Goal: Task Accomplishment & Management: Manage account settings

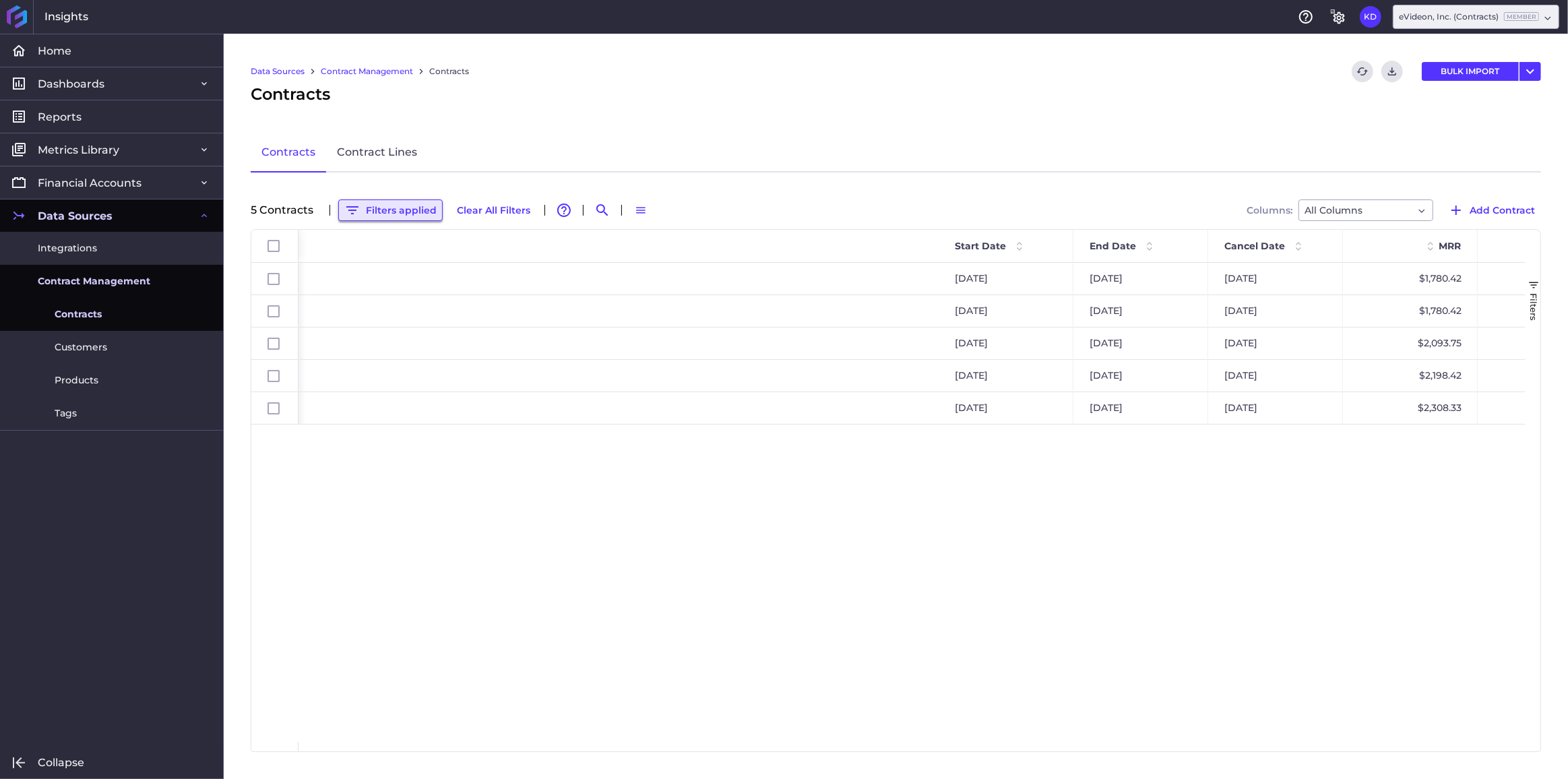
scroll to position [0, 799]
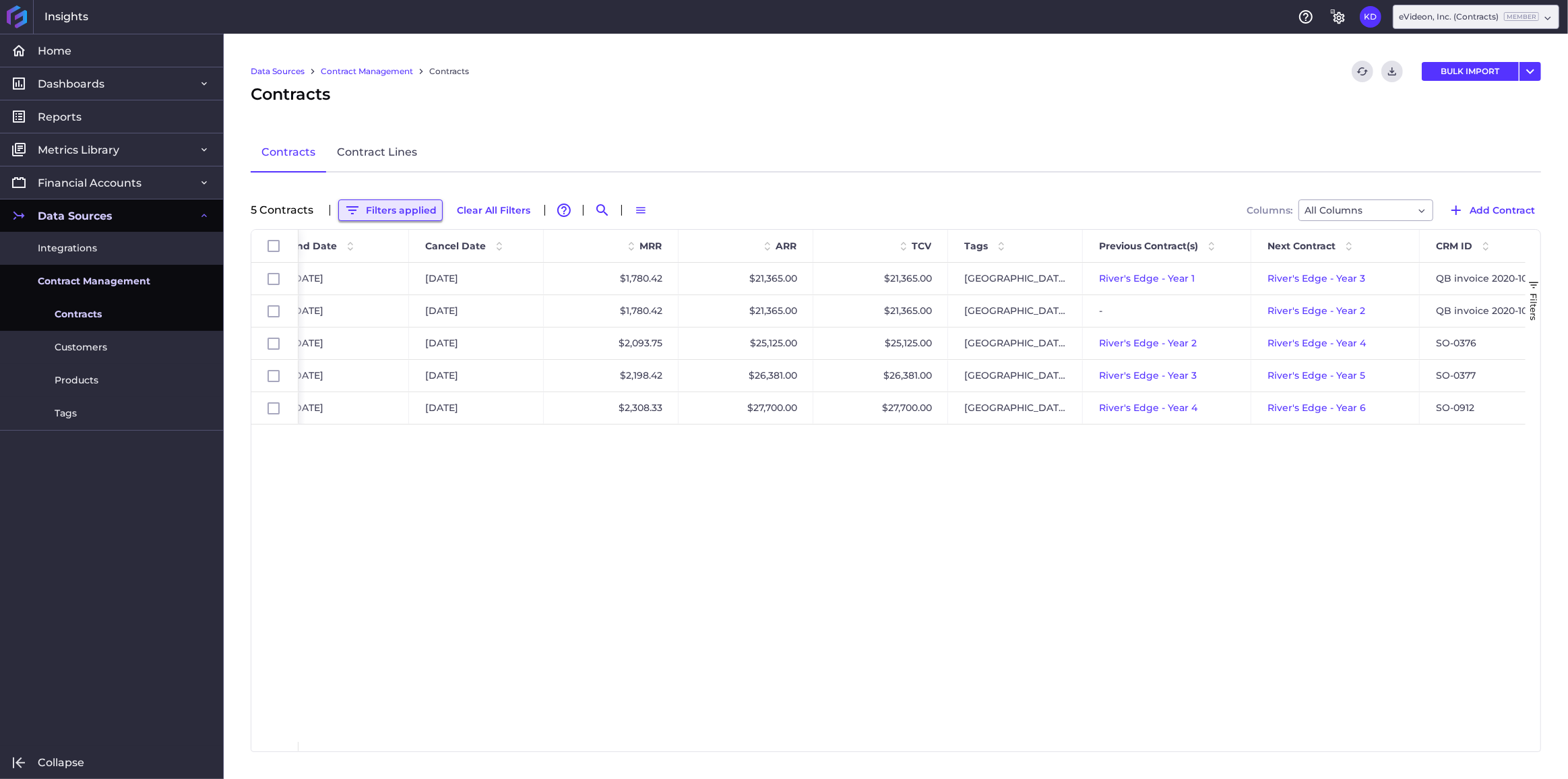
click at [393, 210] on button "Filters applied" at bounding box center [390, 210] width 104 height 22
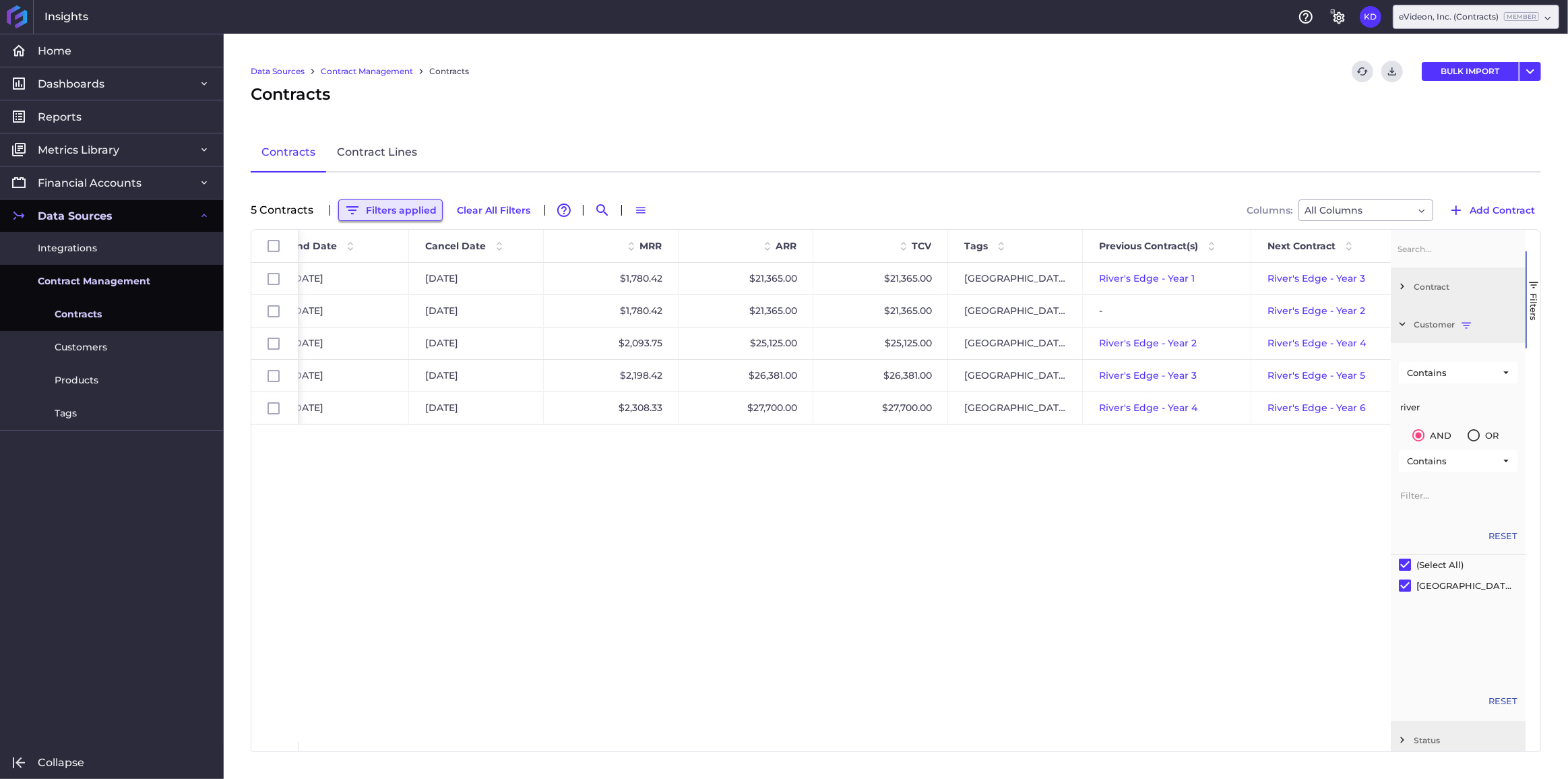
click at [385, 211] on button "Filters applied" at bounding box center [390, 210] width 104 height 22
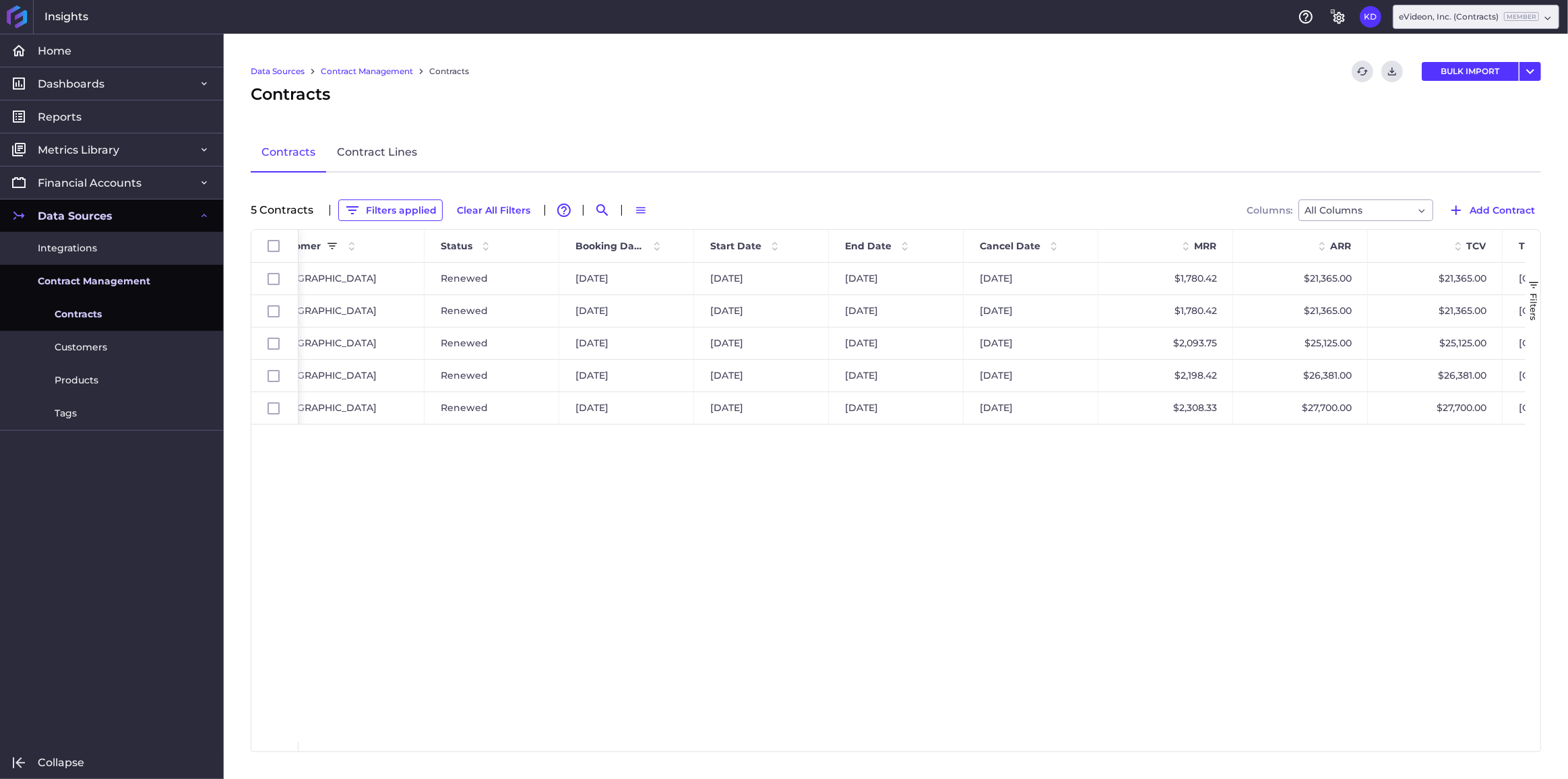
scroll to position [0, 151]
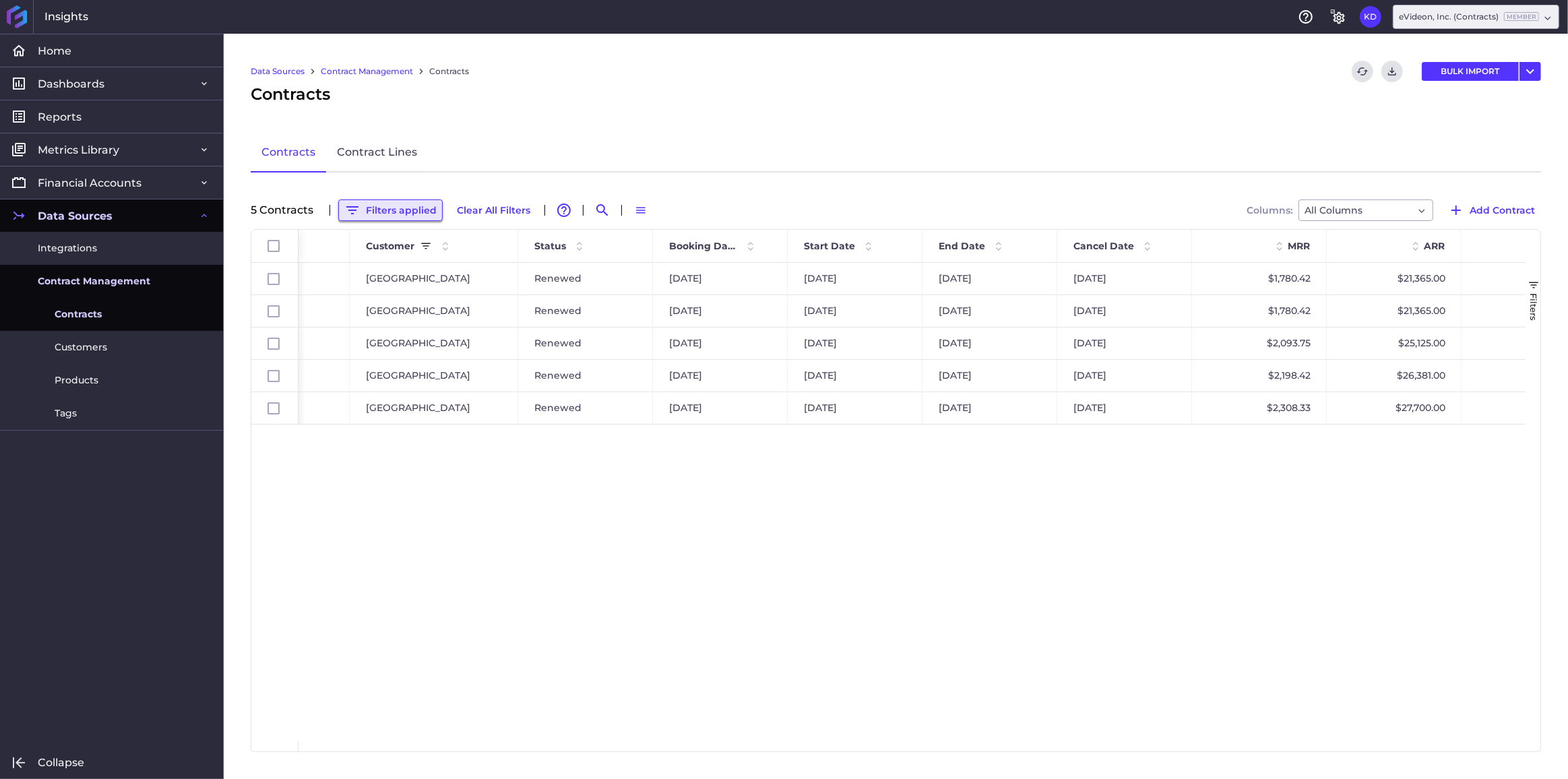
click at [395, 211] on button "Filters applied" at bounding box center [390, 210] width 104 height 22
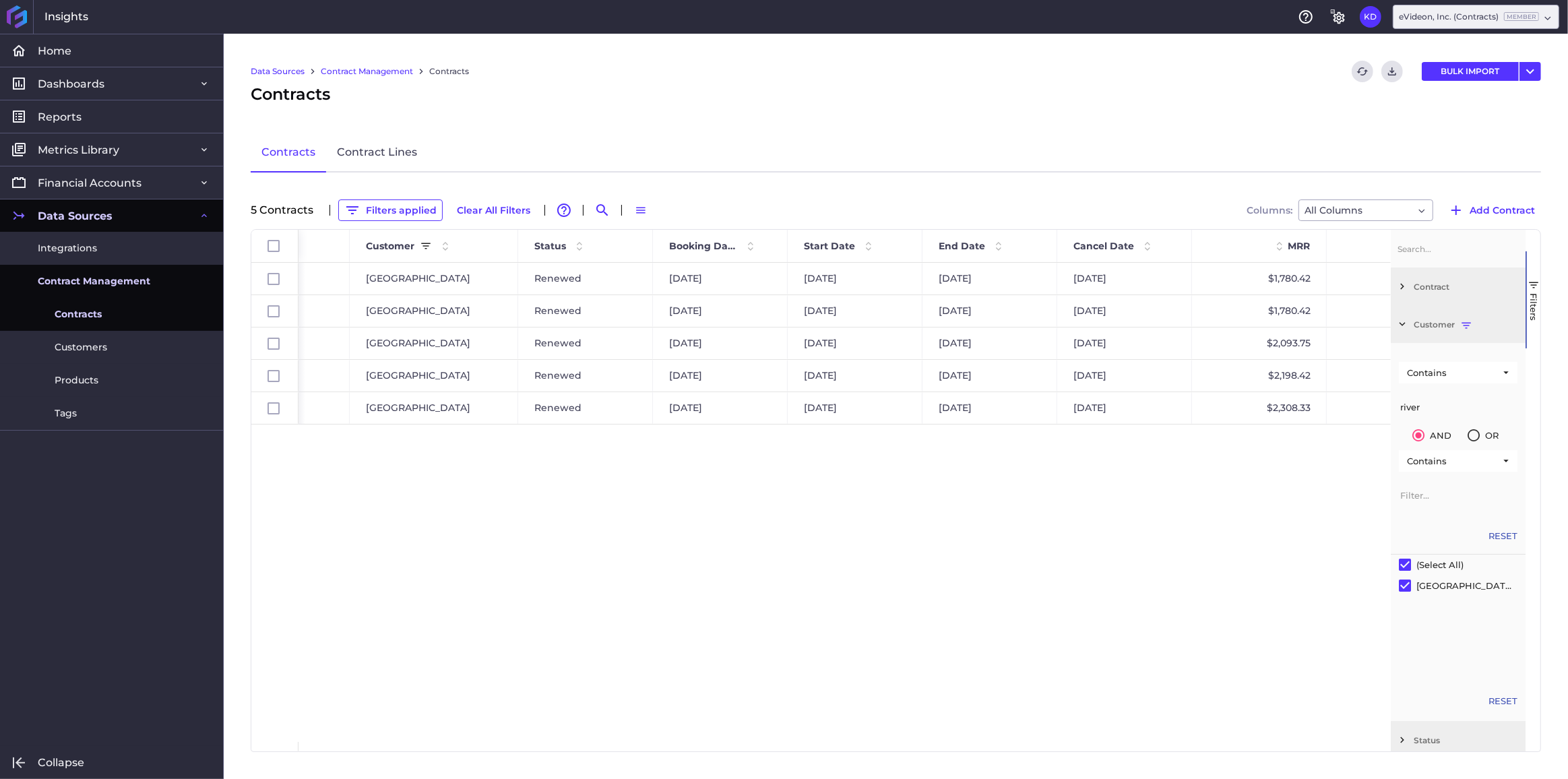
drag, startPoint x: 1441, startPoint y: 405, endPoint x: 1366, endPoint y: 400, distance: 75.2
click at [1364, 401] on div "Id End Date Cancel Date MRR" at bounding box center [896, 490] width 1289 height 521
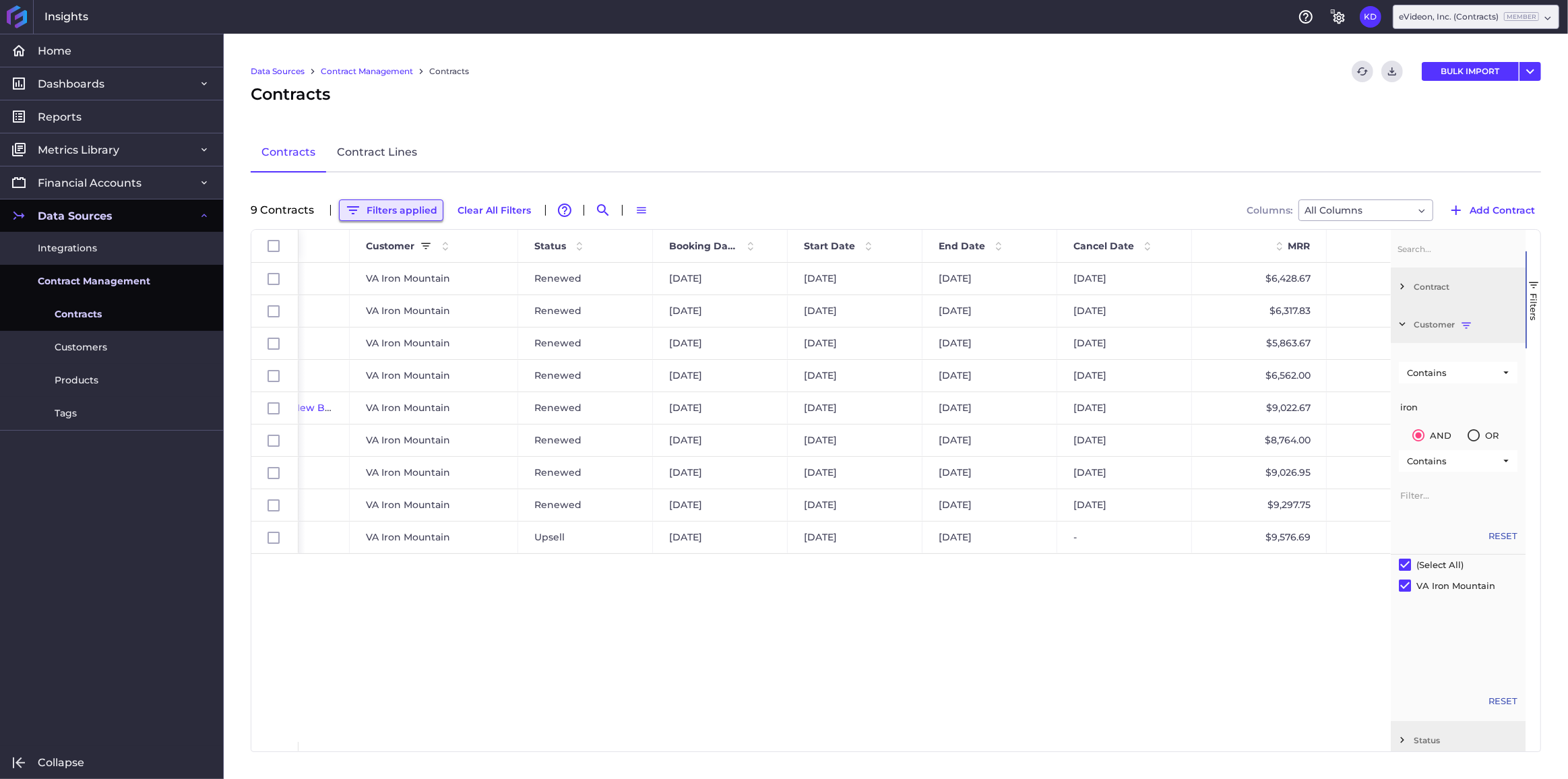
type input "iron"
click at [392, 215] on button "Filters applied" at bounding box center [391, 210] width 104 height 22
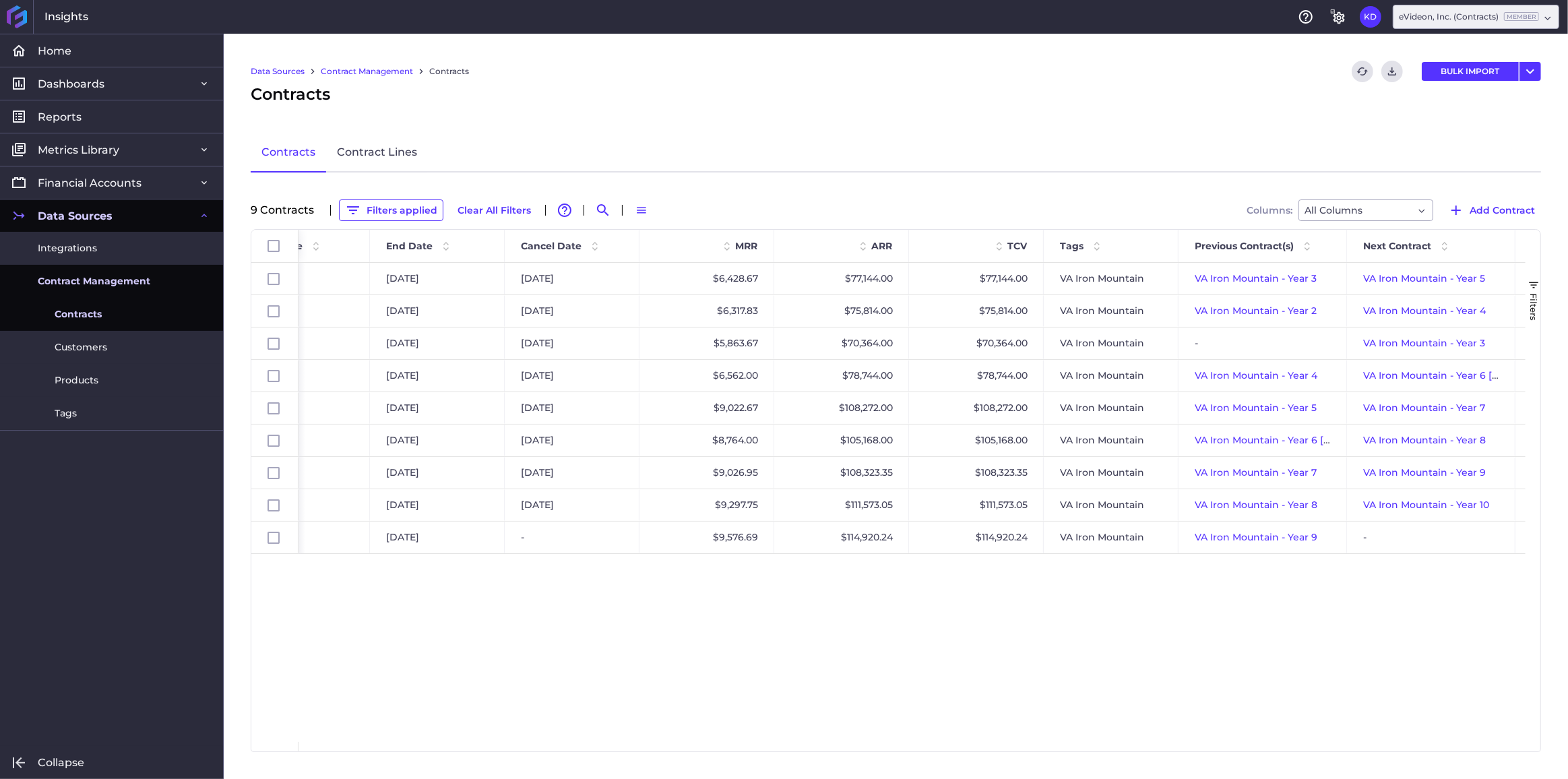
scroll to position [0, 0]
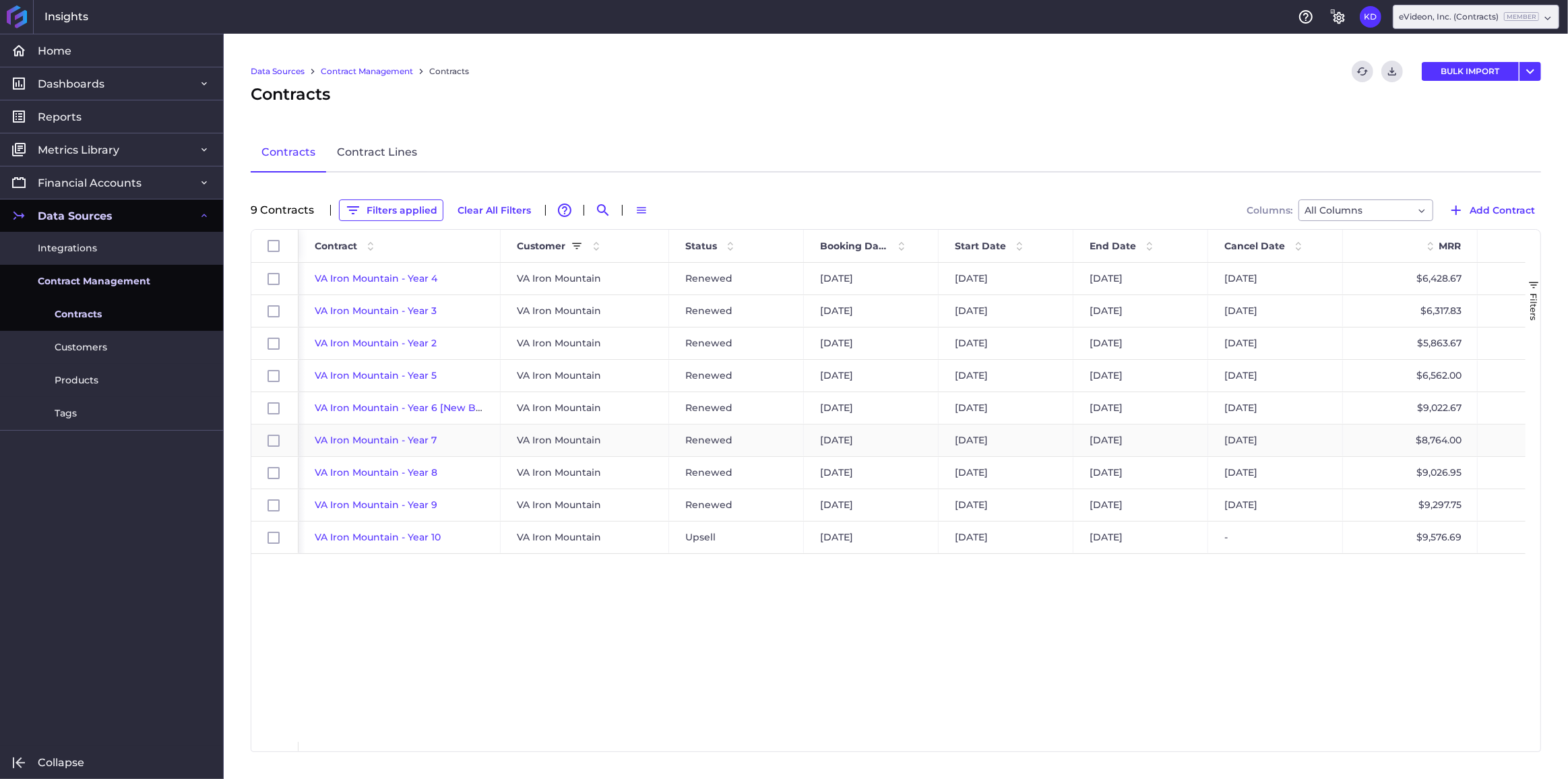
click at [386, 437] on span "VA Iron Mountain - Year 7" at bounding box center [376, 440] width 122 height 12
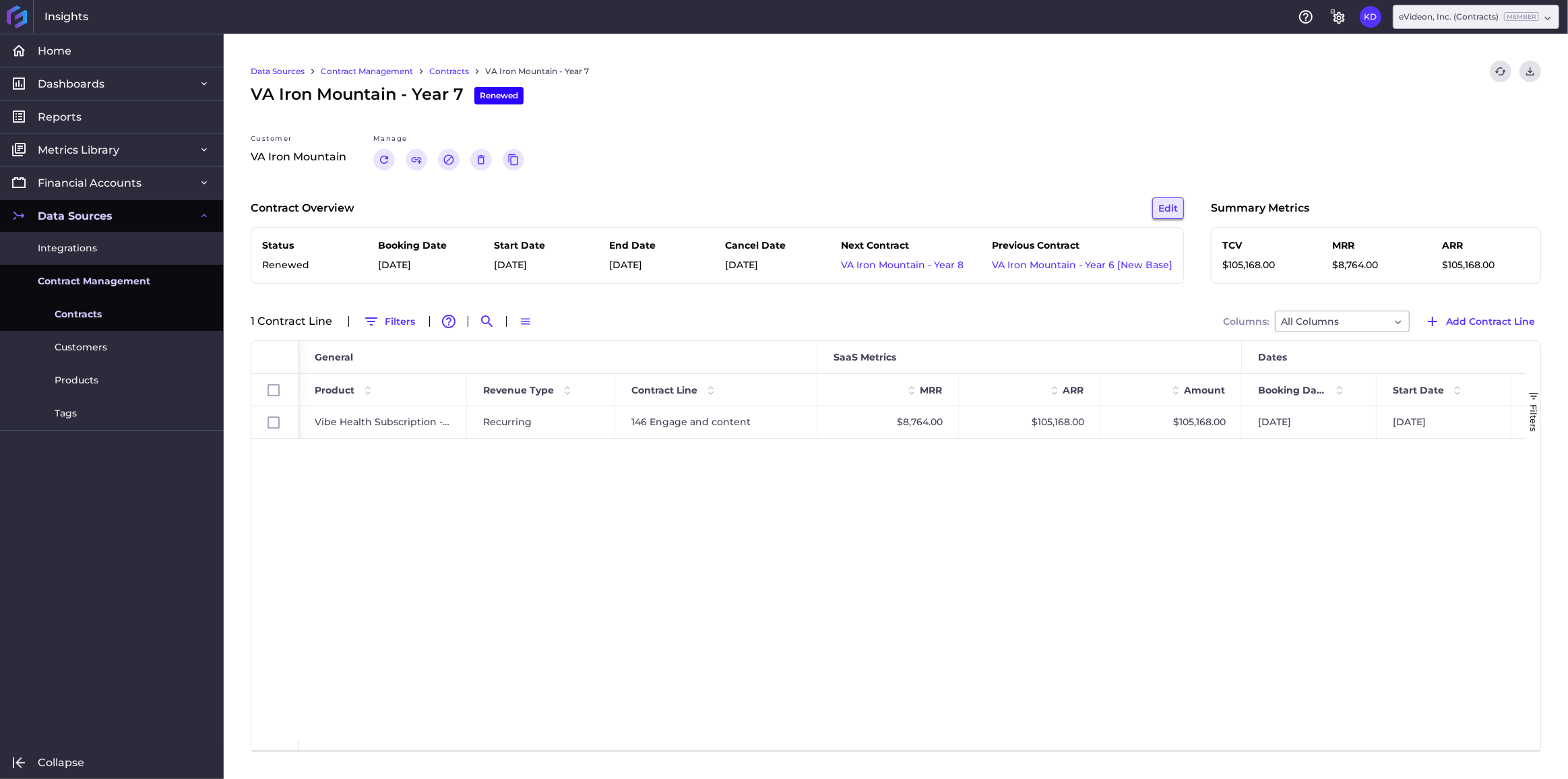
click at [1162, 211] on button "Edit" at bounding box center [1168, 208] width 32 height 22
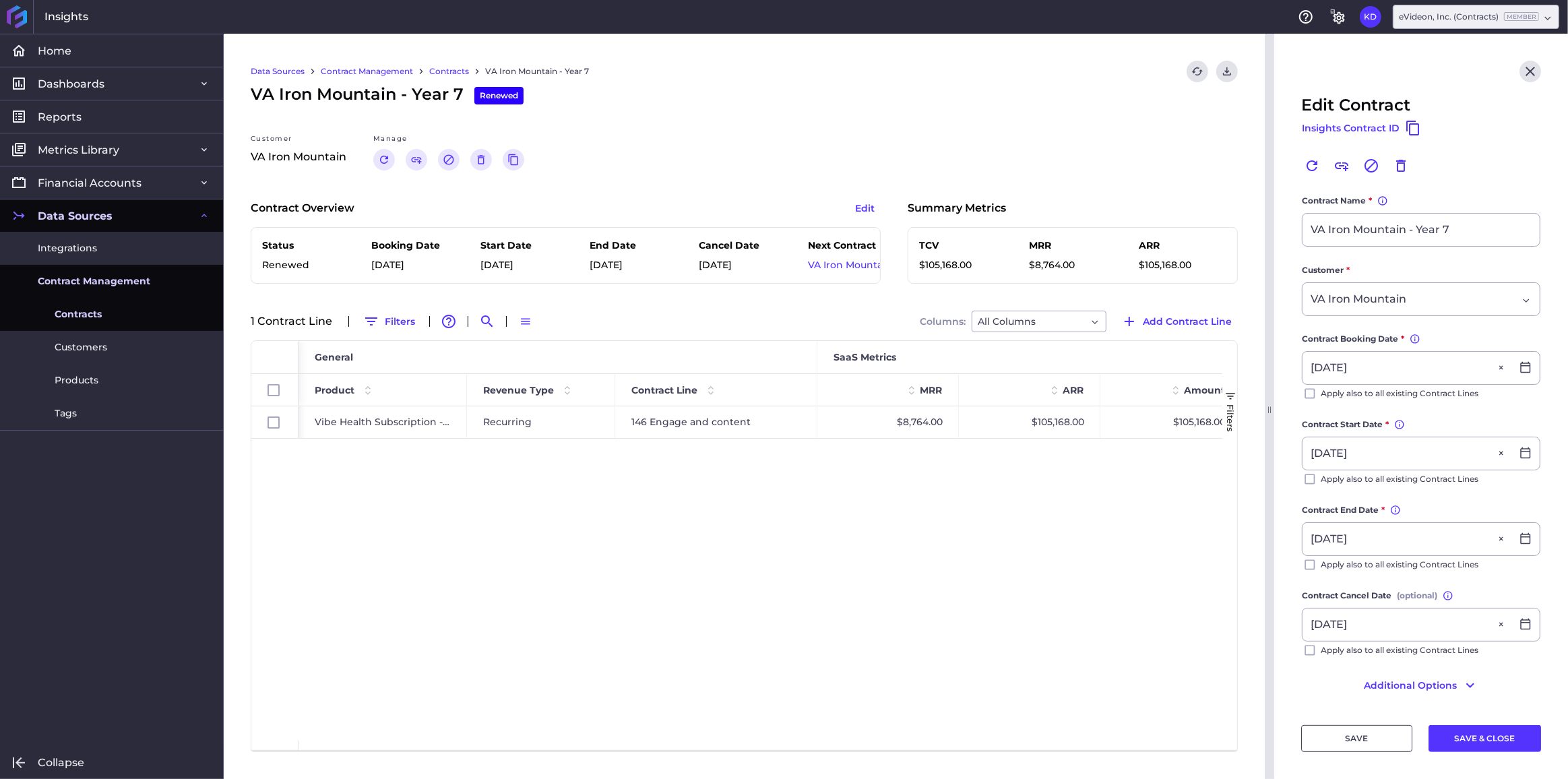
click at [1389, 675] on button "Additional Options" at bounding box center [1421, 685] width 240 height 22
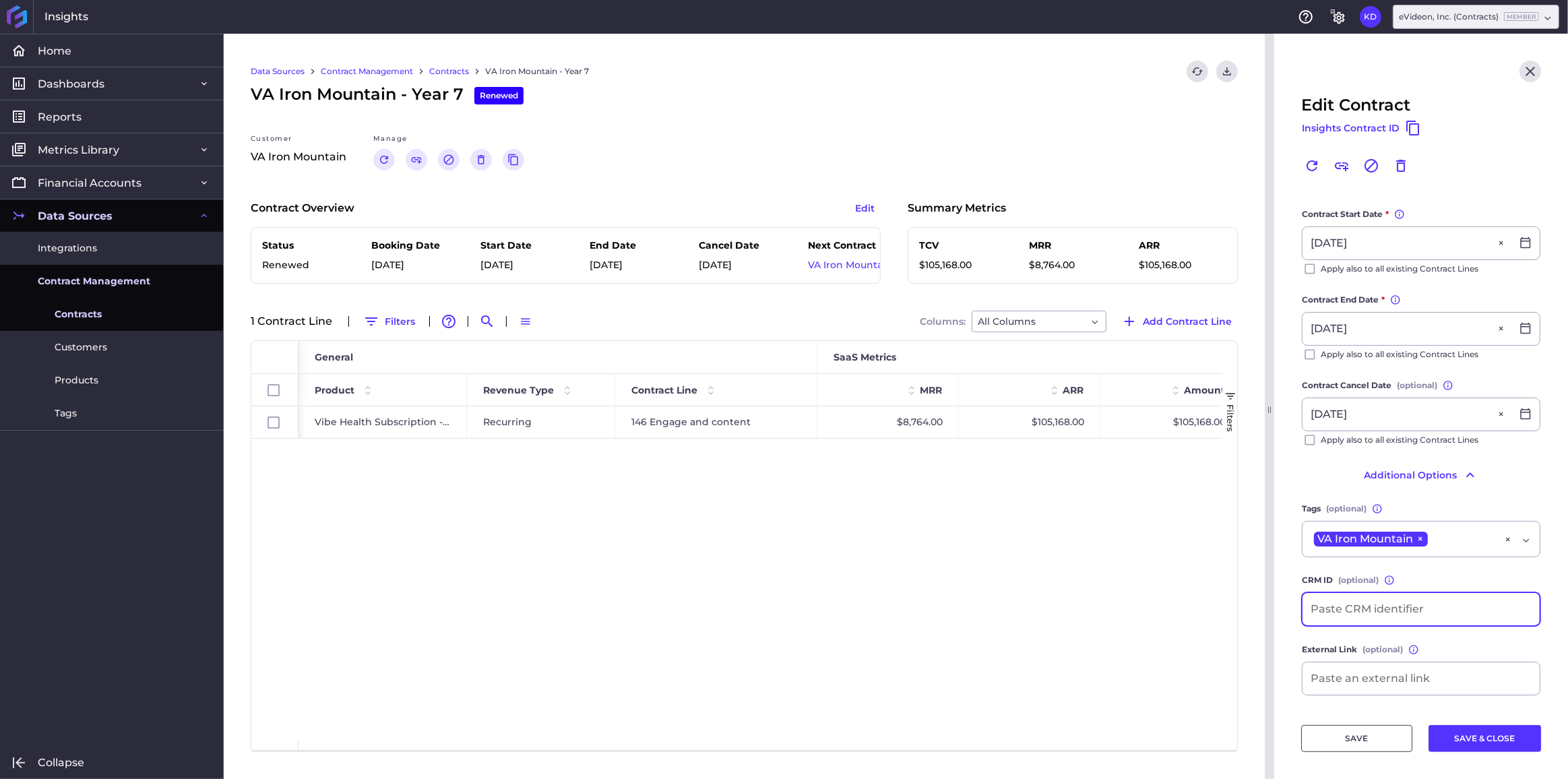
click at [1361, 606] on input at bounding box center [1421, 609] width 238 height 32
click at [1361, 610] on input "SO-" at bounding box center [1421, 609] width 238 height 32
type input "SO-1058"
click at [1472, 732] on button "SAVE & CLOSE" at bounding box center [1484, 738] width 112 height 27
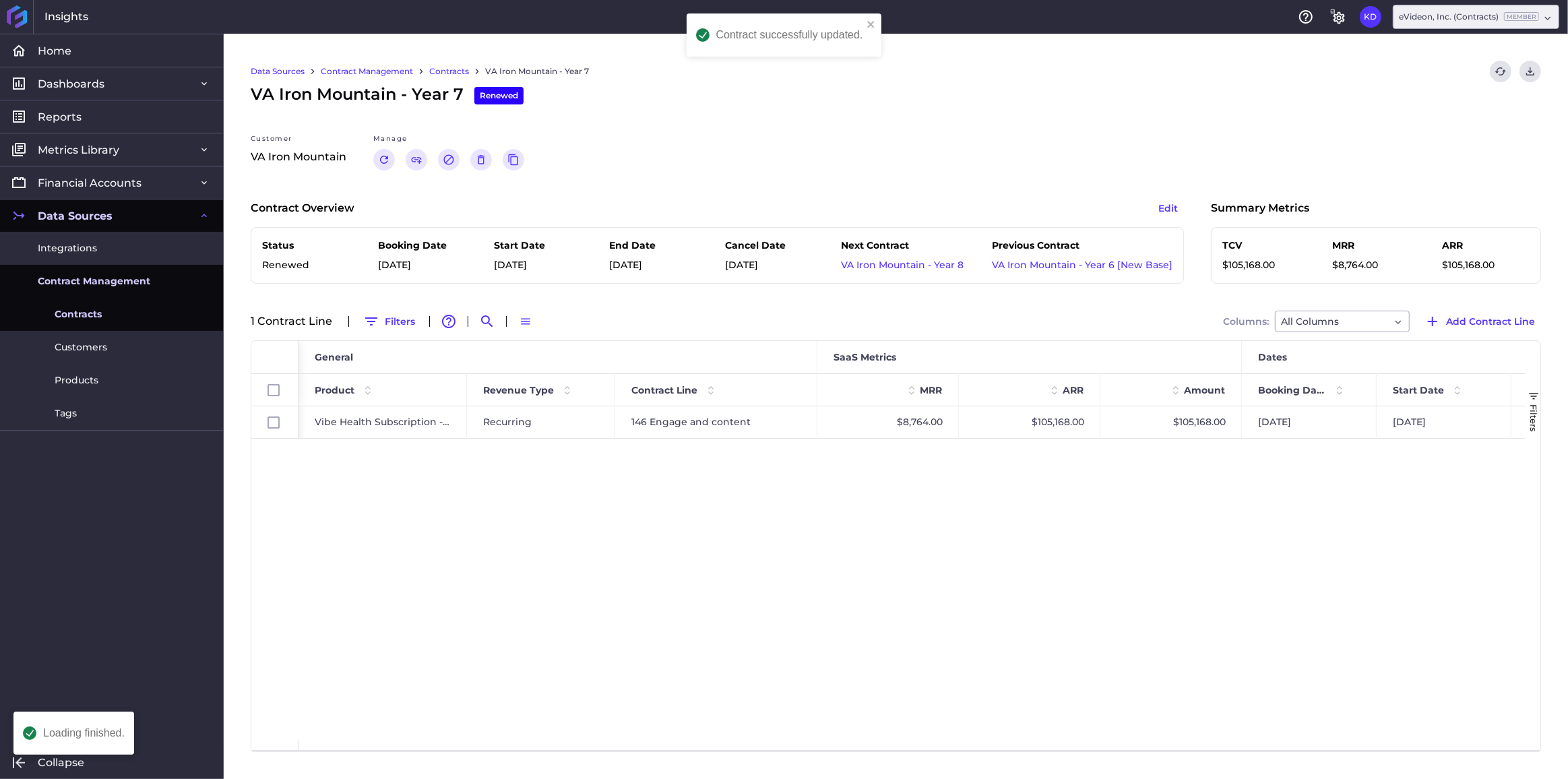
click at [454, 73] on link "Contracts" at bounding box center [449, 71] width 39 height 12
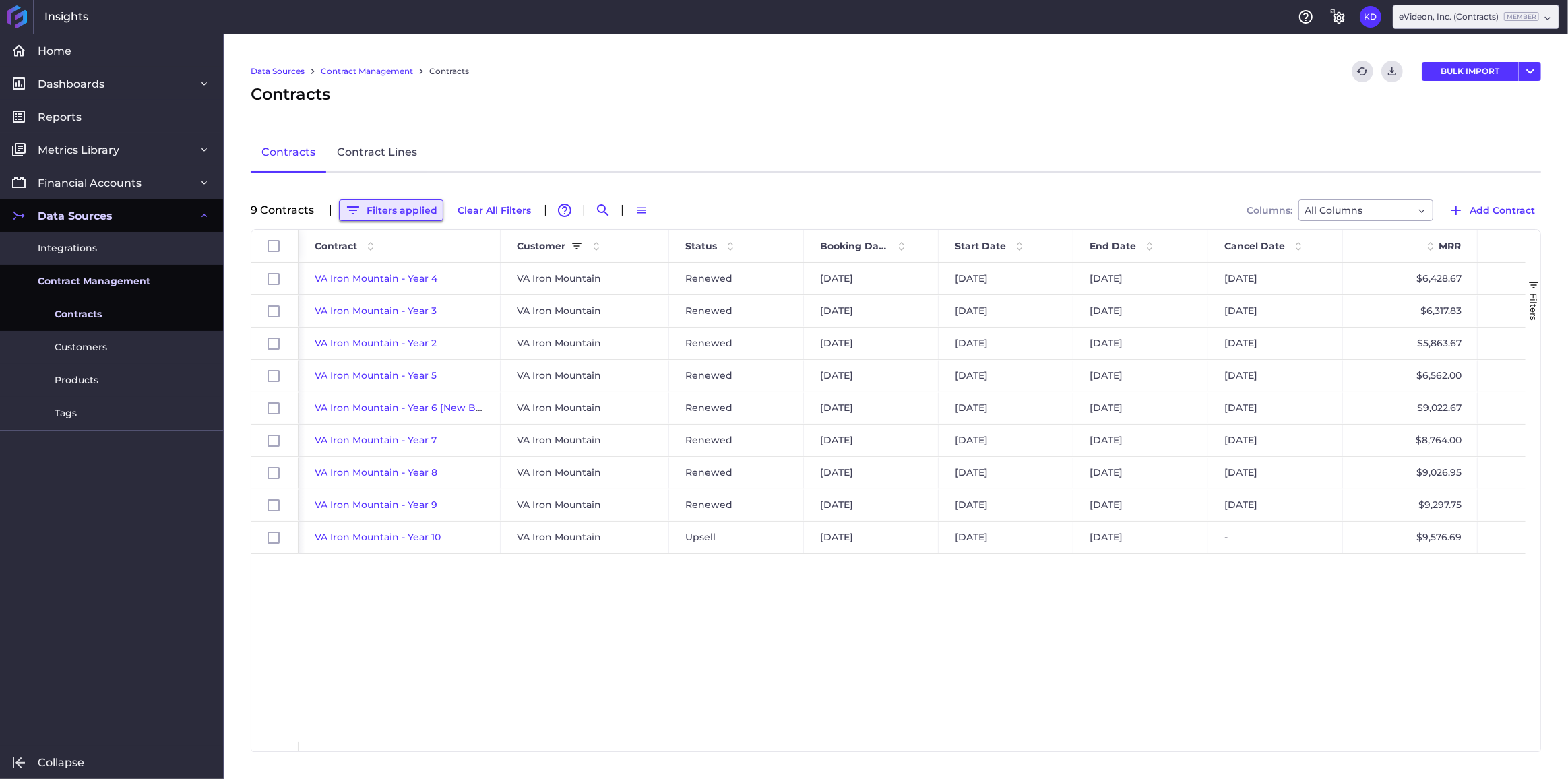
click at [417, 206] on button "Filters applied" at bounding box center [391, 210] width 104 height 22
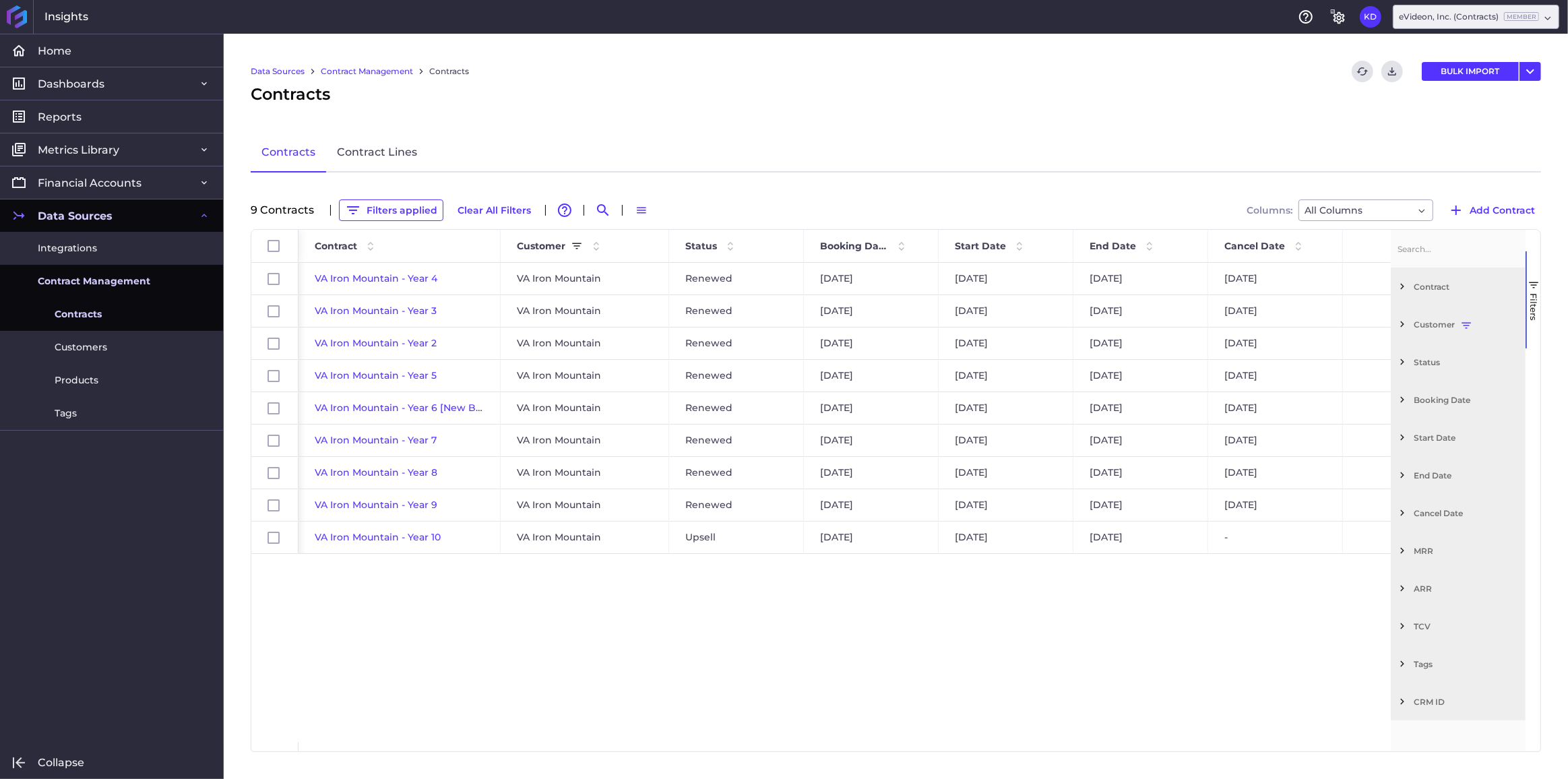
click at [1401, 323] on span "Filter List 12 Filters" at bounding box center [1402, 324] width 12 height 12
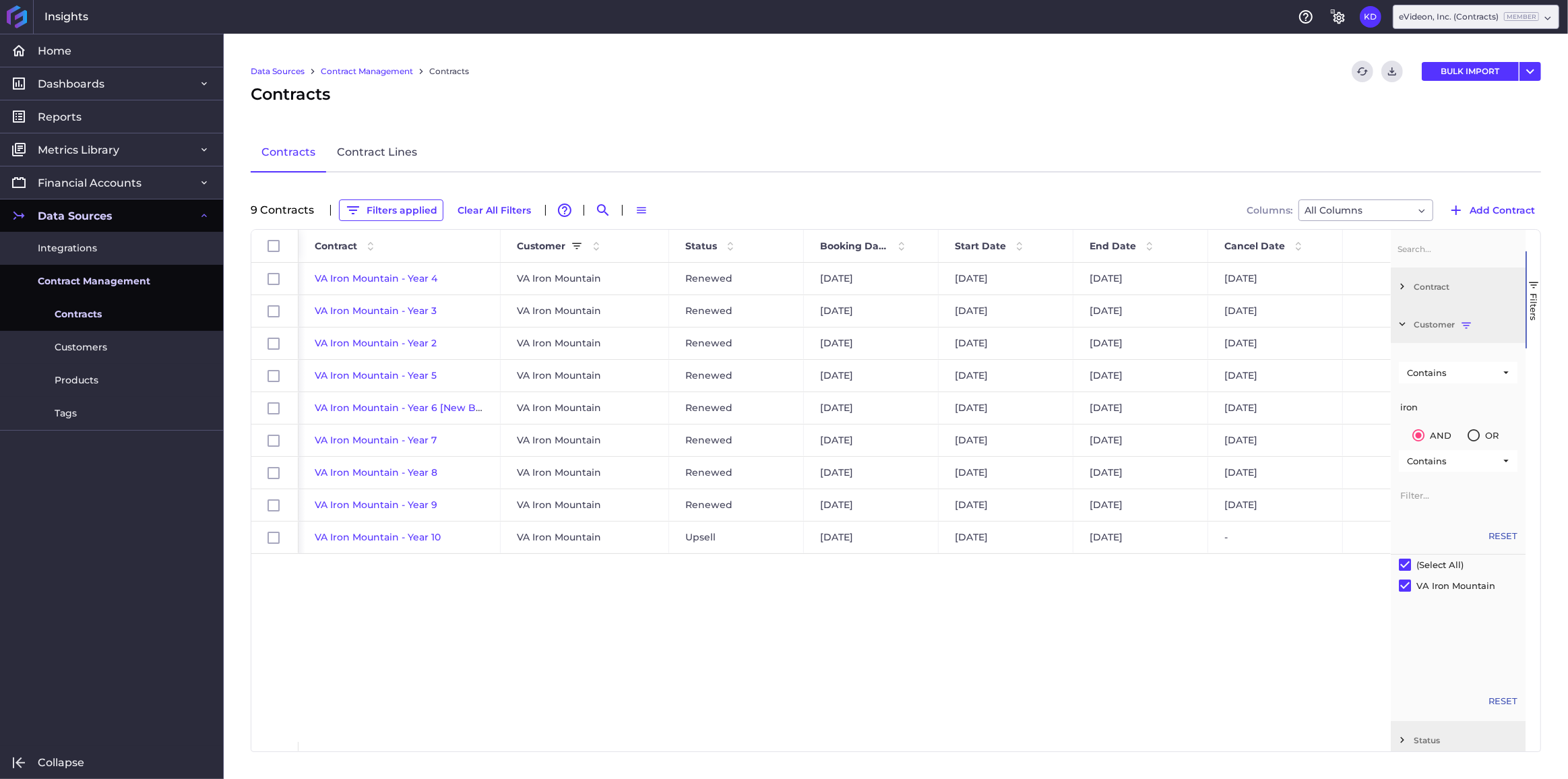
drag, startPoint x: 1440, startPoint y: 408, endPoint x: 1358, endPoint y: 404, distance: 82.1
click at [1366, 409] on div "Id Start Date End Date Cancel Date MRR ARR" at bounding box center [896, 490] width 1289 height 521
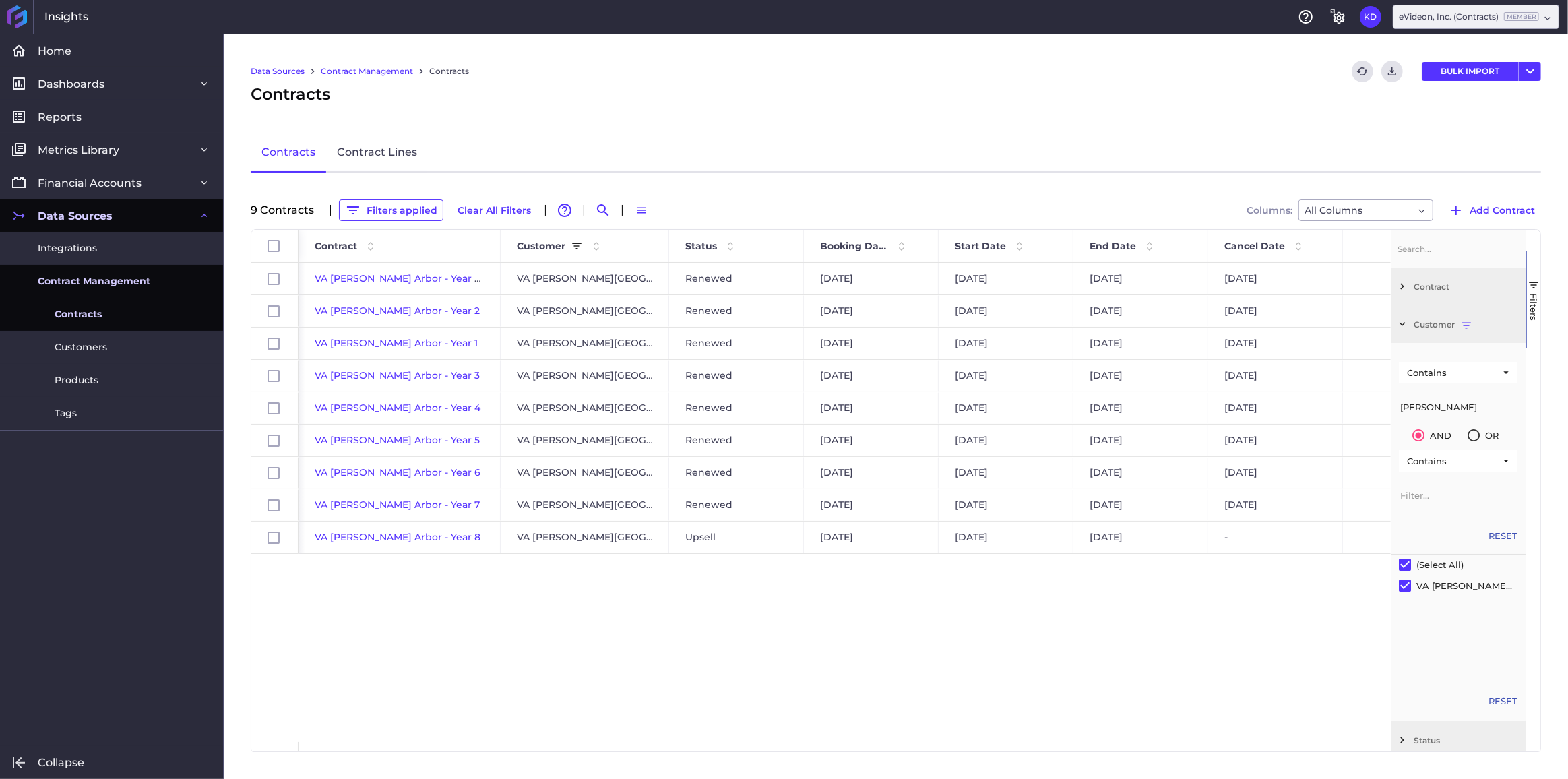
type input "[PERSON_NAME]"
click at [392, 198] on div "Data Sources Contract Management Contracts Refresh table data Download CSV BULK…" at bounding box center [895, 406] width 1344 height 745
click at [378, 217] on button "Filters applied" at bounding box center [391, 210] width 104 height 22
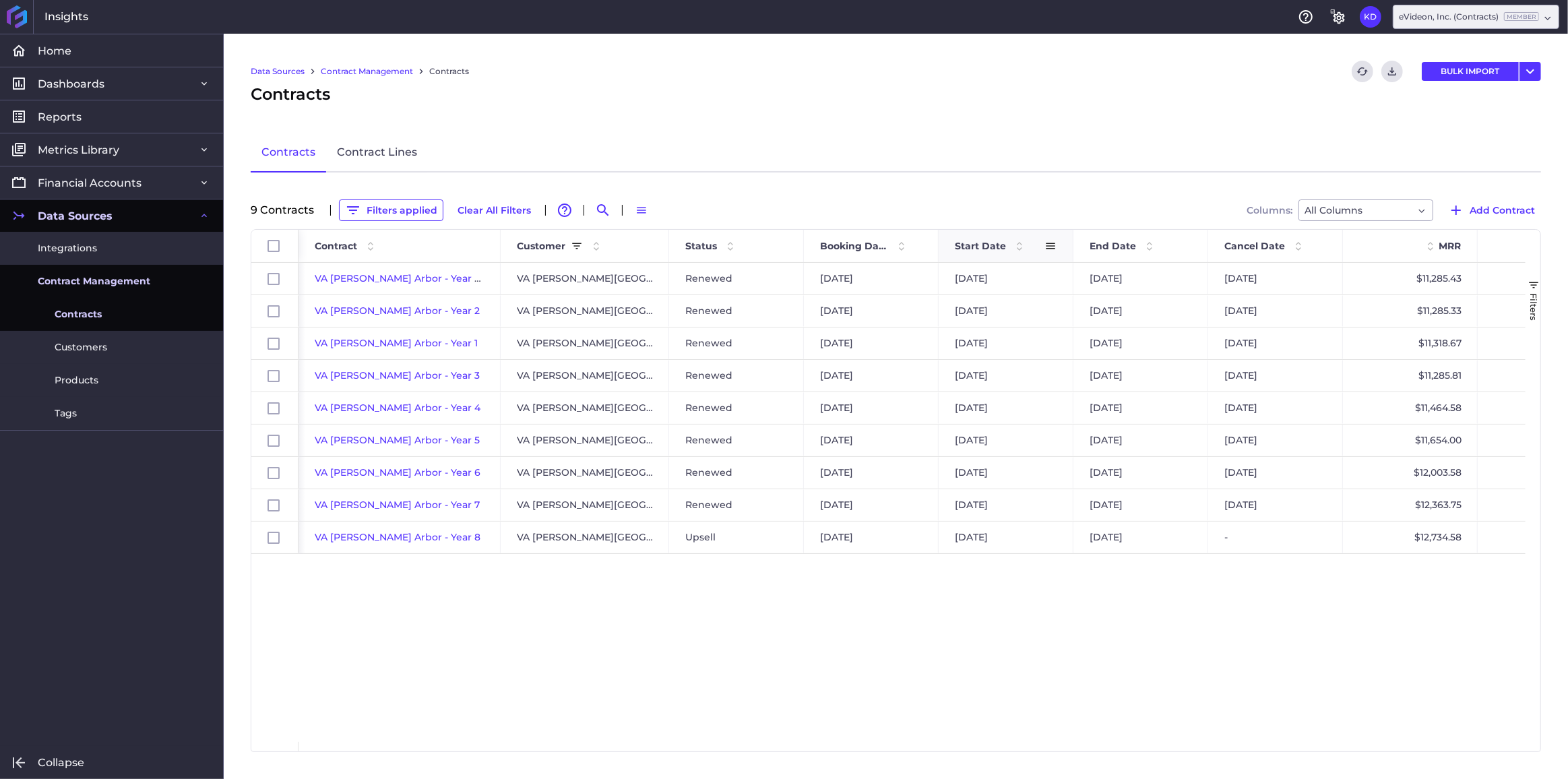
click at [975, 248] on span "Start Date" at bounding box center [981, 246] width 51 height 12
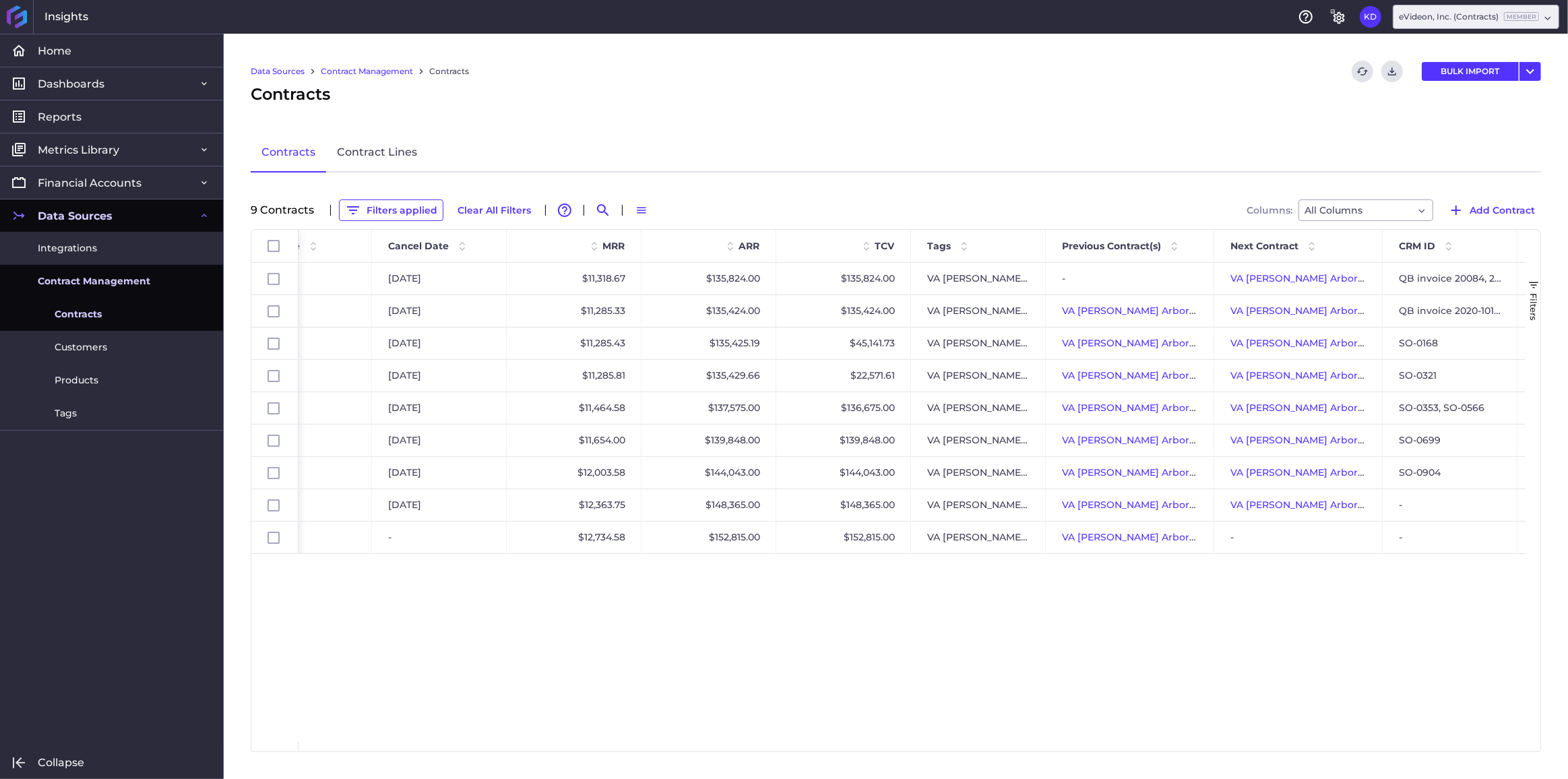
scroll to position [0, 690]
